Goal: Complete application form: Complete application form

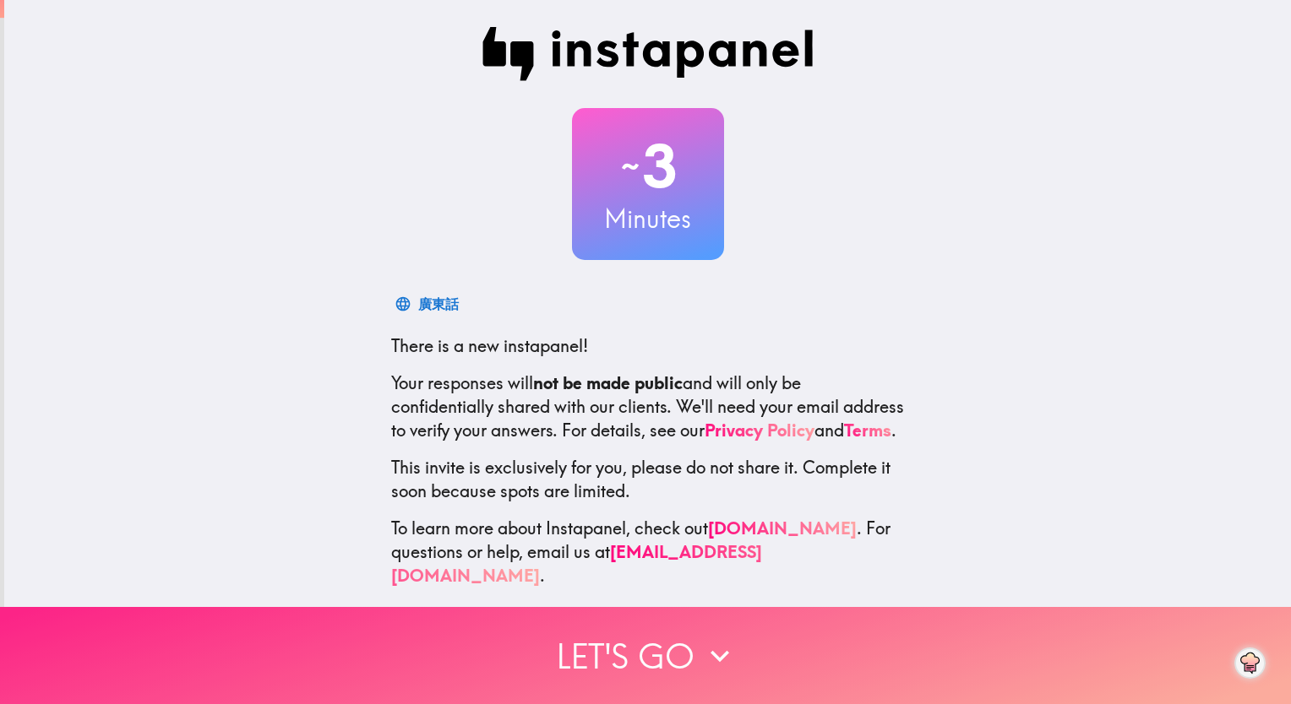
click at [618, 652] on button "Let's go" at bounding box center [645, 655] width 1291 height 97
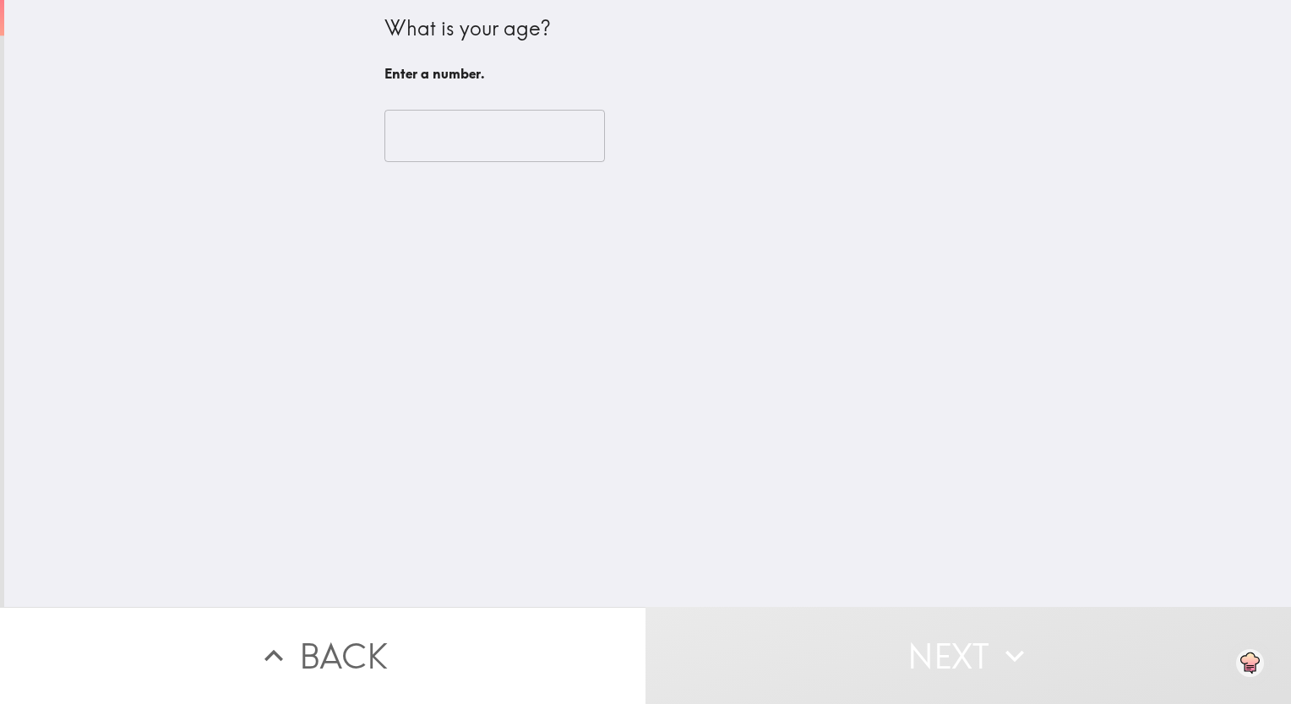
click at [446, 150] on input "number" at bounding box center [494, 136] width 220 height 52
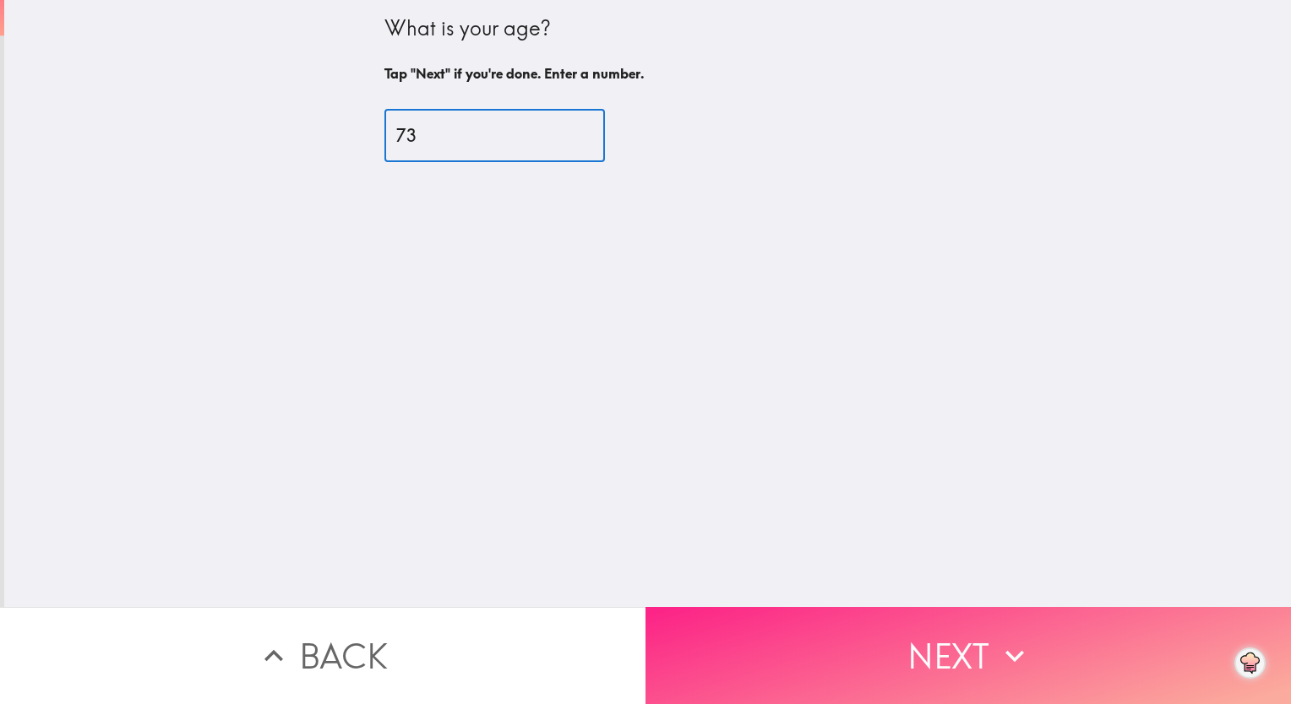
type input "73"
click at [969, 641] on button "Next" at bounding box center [967, 655] width 645 height 97
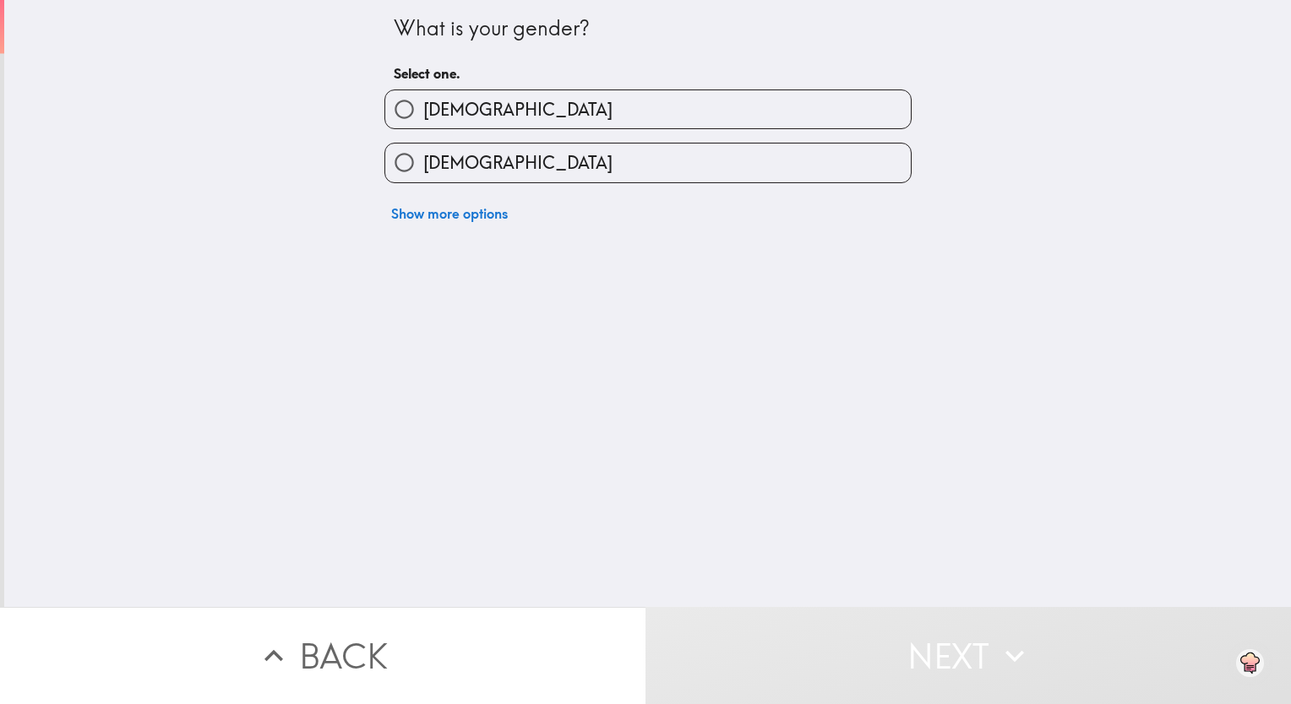
click at [390, 103] on input "[DEMOGRAPHIC_DATA]" at bounding box center [404, 109] width 38 height 38
radio input "true"
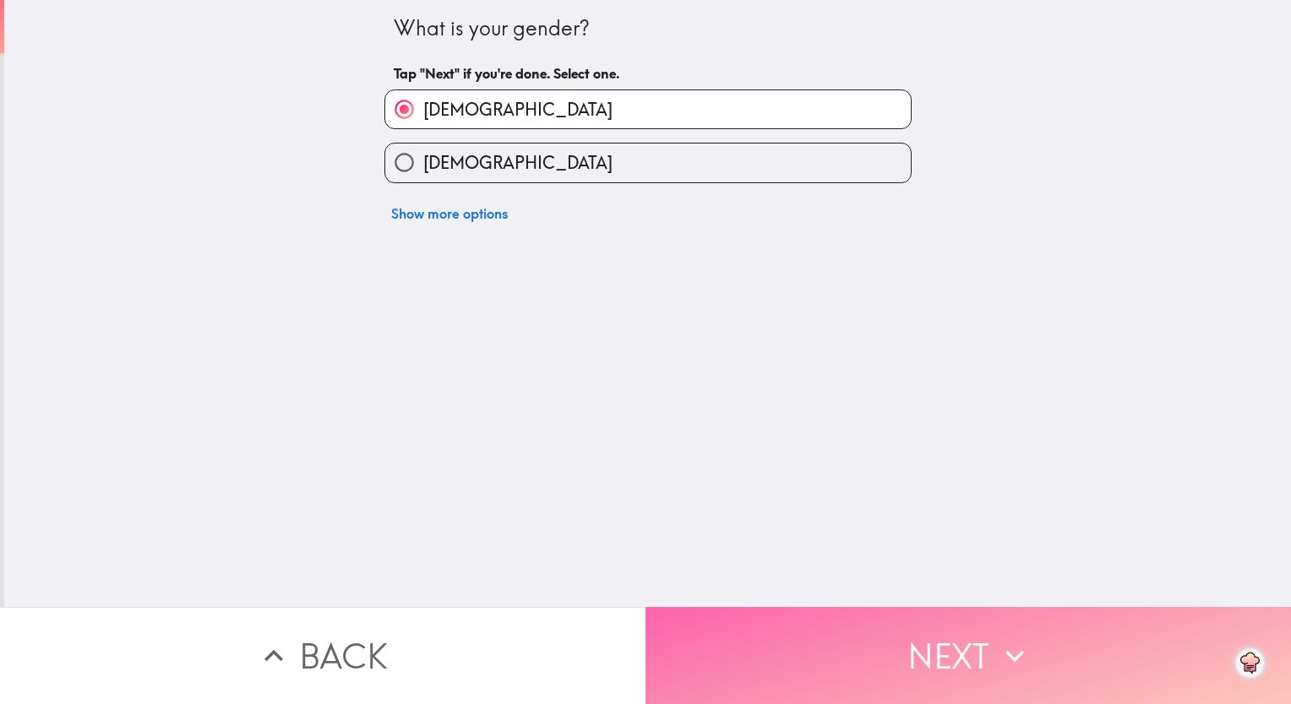
click at [860, 642] on button "Next" at bounding box center [967, 655] width 645 height 97
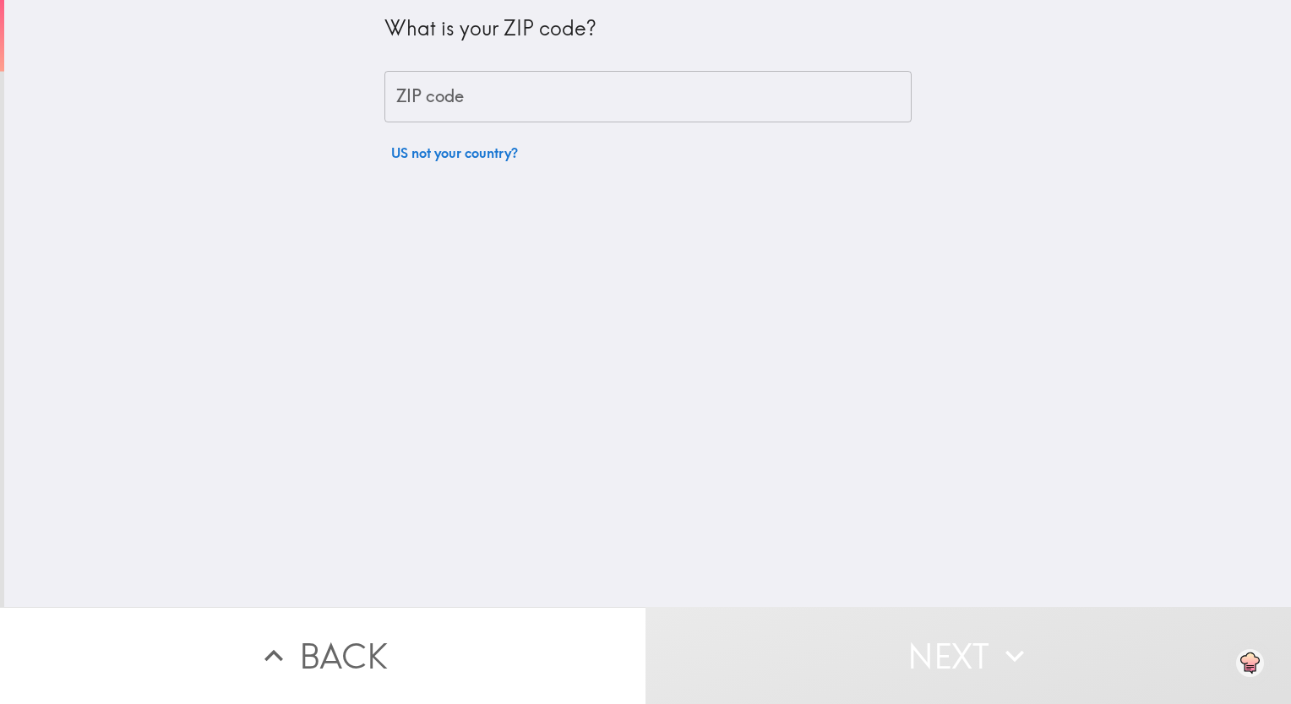
click at [378, 104] on div "What is your ZIP code? ZIP code ZIP code US not your country?" at bounding box center [648, 85] width 541 height 170
click at [384, 101] on input "ZIP code" at bounding box center [647, 97] width 527 height 52
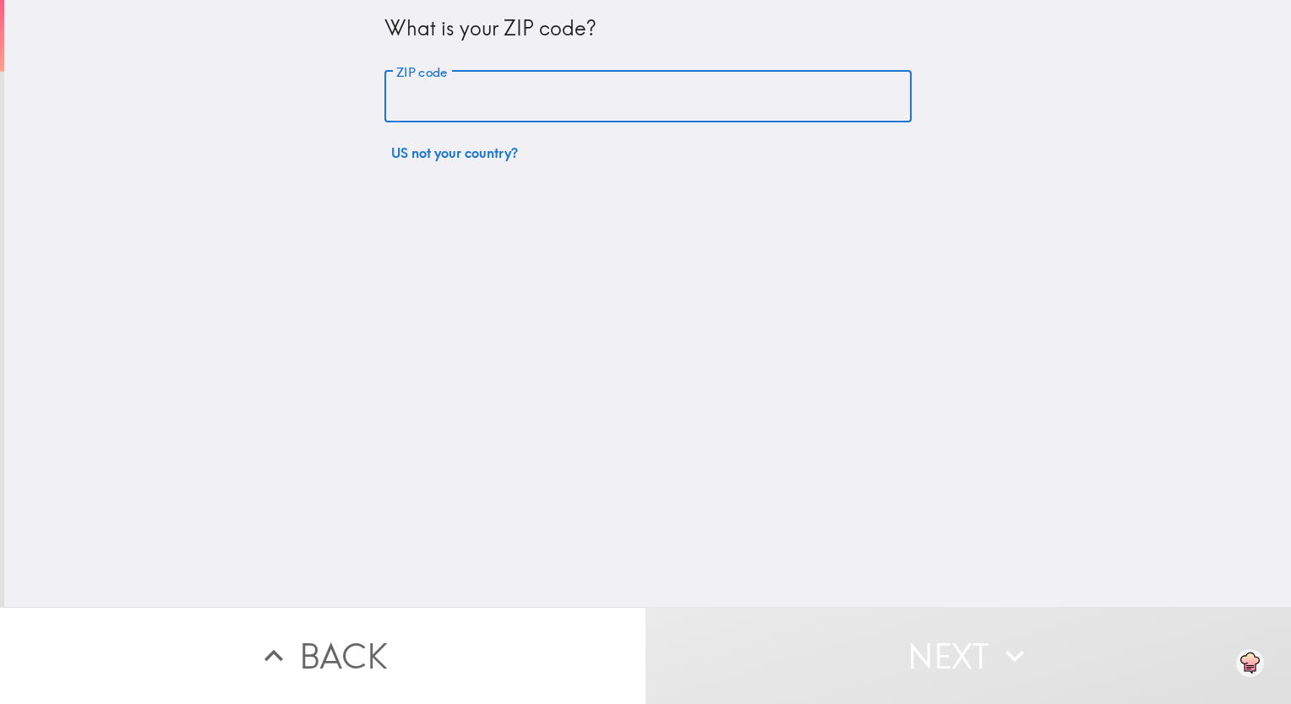
type input "76006"
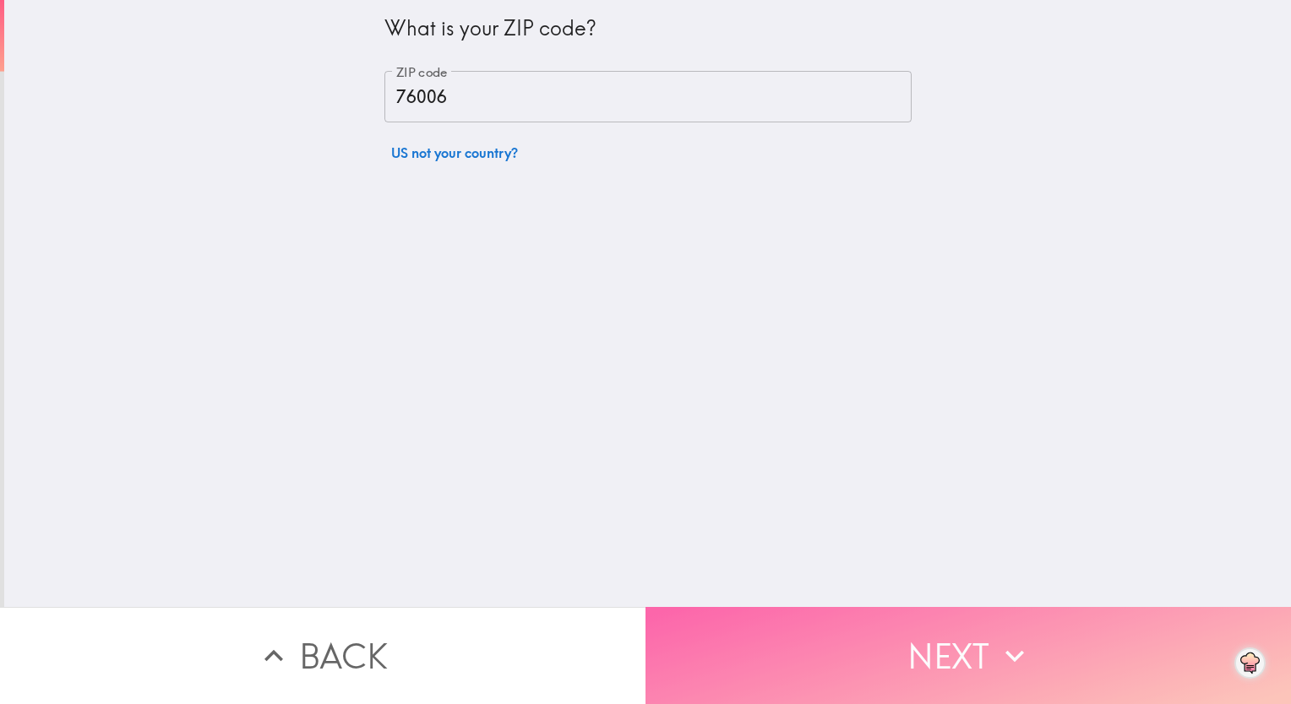
click at [965, 657] on button "Next" at bounding box center [967, 655] width 645 height 97
